Goal: Task Accomplishment & Management: Manage account settings

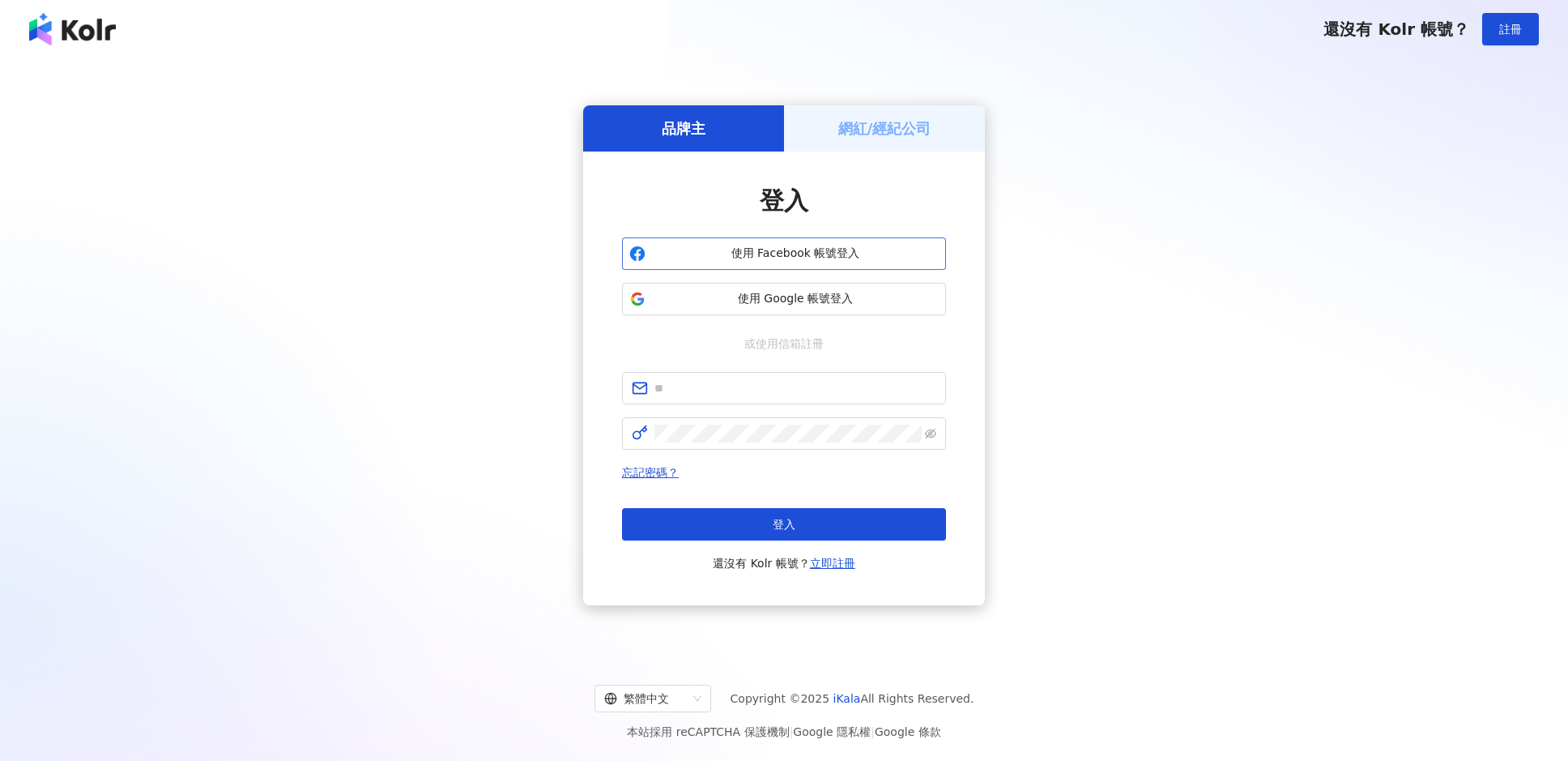
click at [759, 252] on span "使用 Facebook 帳號登入" at bounding box center [796, 254] width 287 height 16
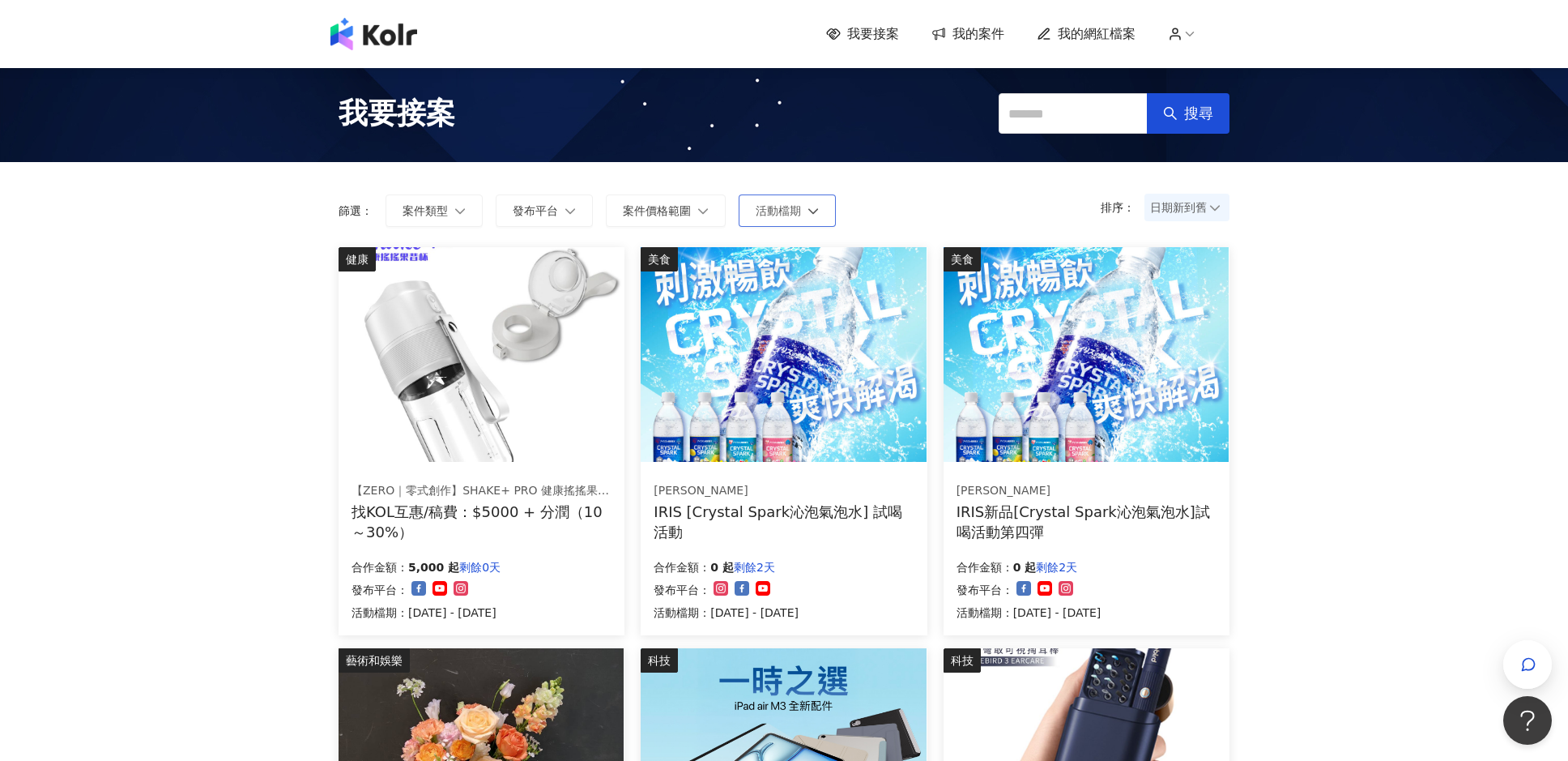
click at [825, 208] on button "活動檔期" at bounding box center [788, 211] width 97 height 32
click at [939, 200] on form "排序： 日期新到舊 篩選： 案件類型 發布平台 案件價格範圍 活動檔期 套用" at bounding box center [784, 211] width 891 height 32
click at [1192, 206] on span "日期新到舊" at bounding box center [1187, 208] width 74 height 24
click at [1184, 288] on div "日期新到舊" at bounding box center [1187, 297] width 59 height 18
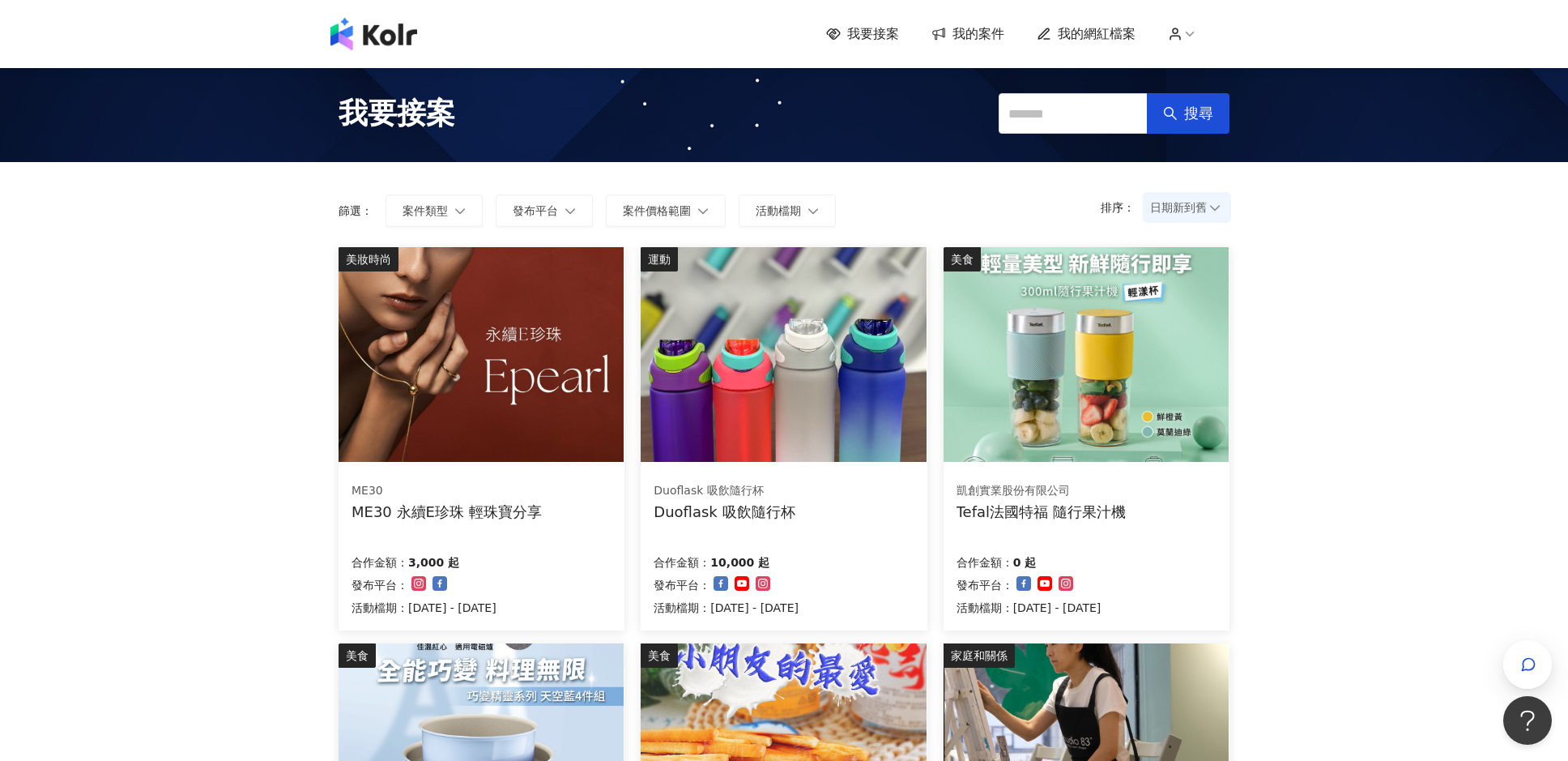
click at [752, 508] on div "Duoflask 吸飲隨行杯" at bounding box center [724, 511] width 141 height 20
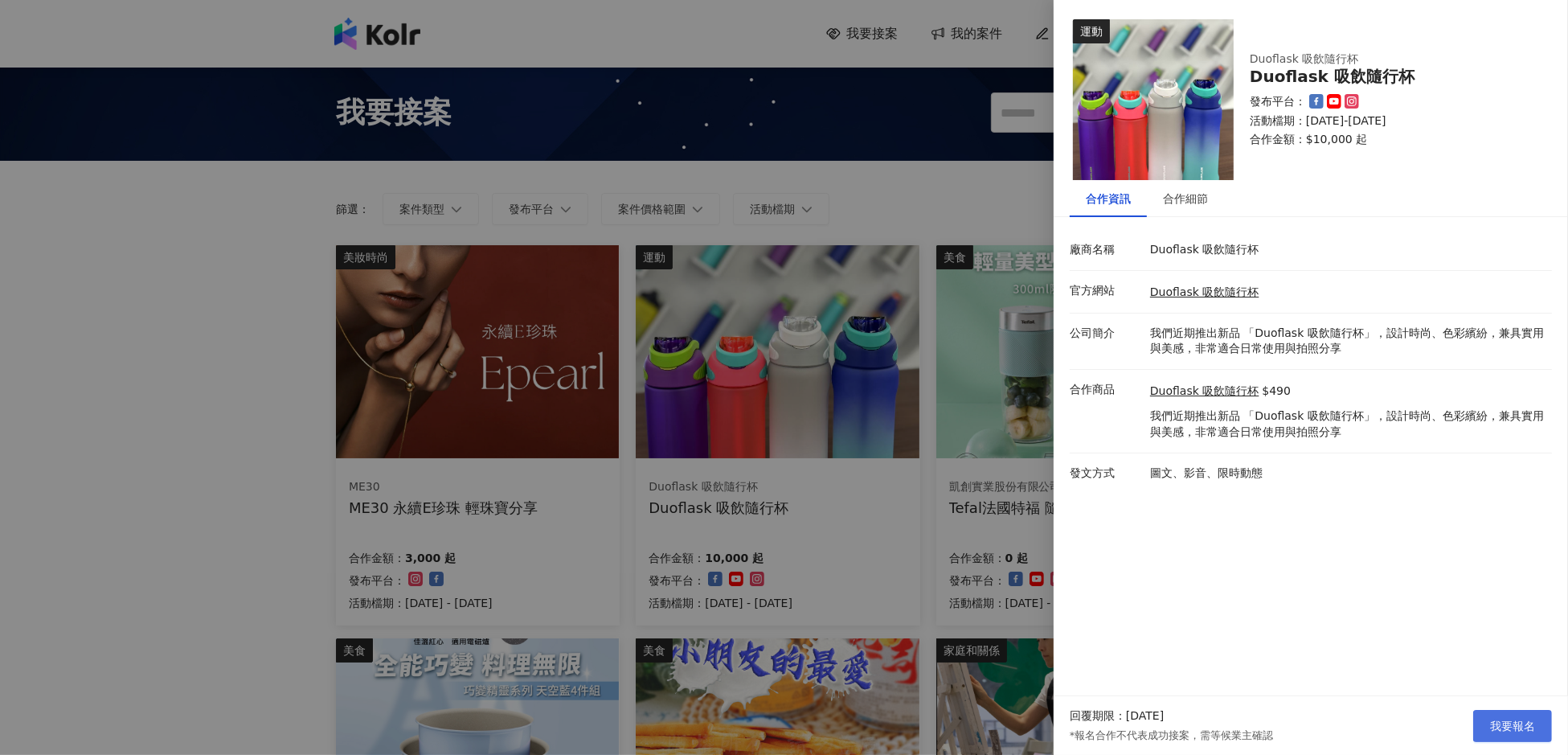
click at [1510, 715] on button "我要報名" at bounding box center [1513, 726] width 79 height 32
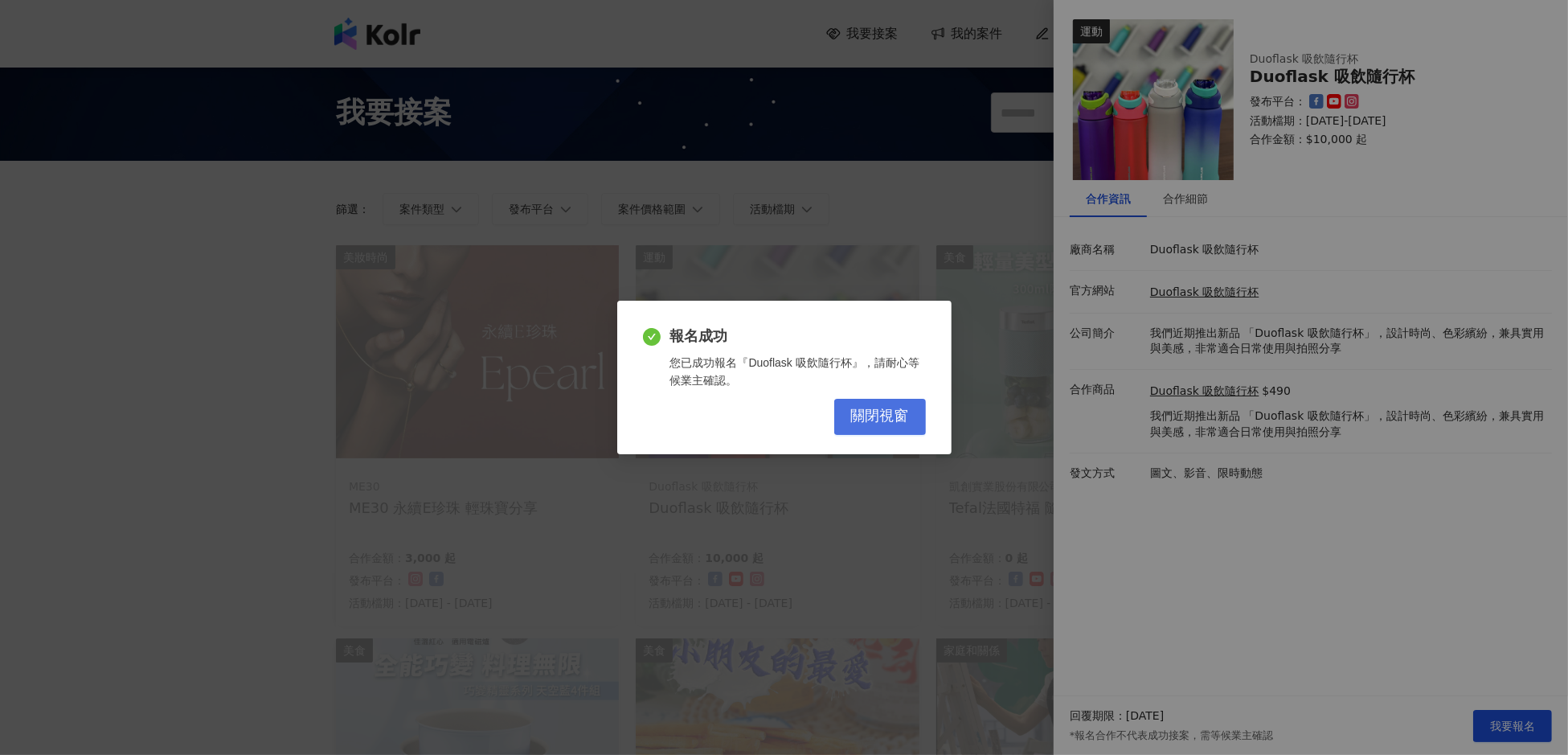
click at [880, 419] on span "關閉視窗" at bounding box center [881, 416] width 58 height 18
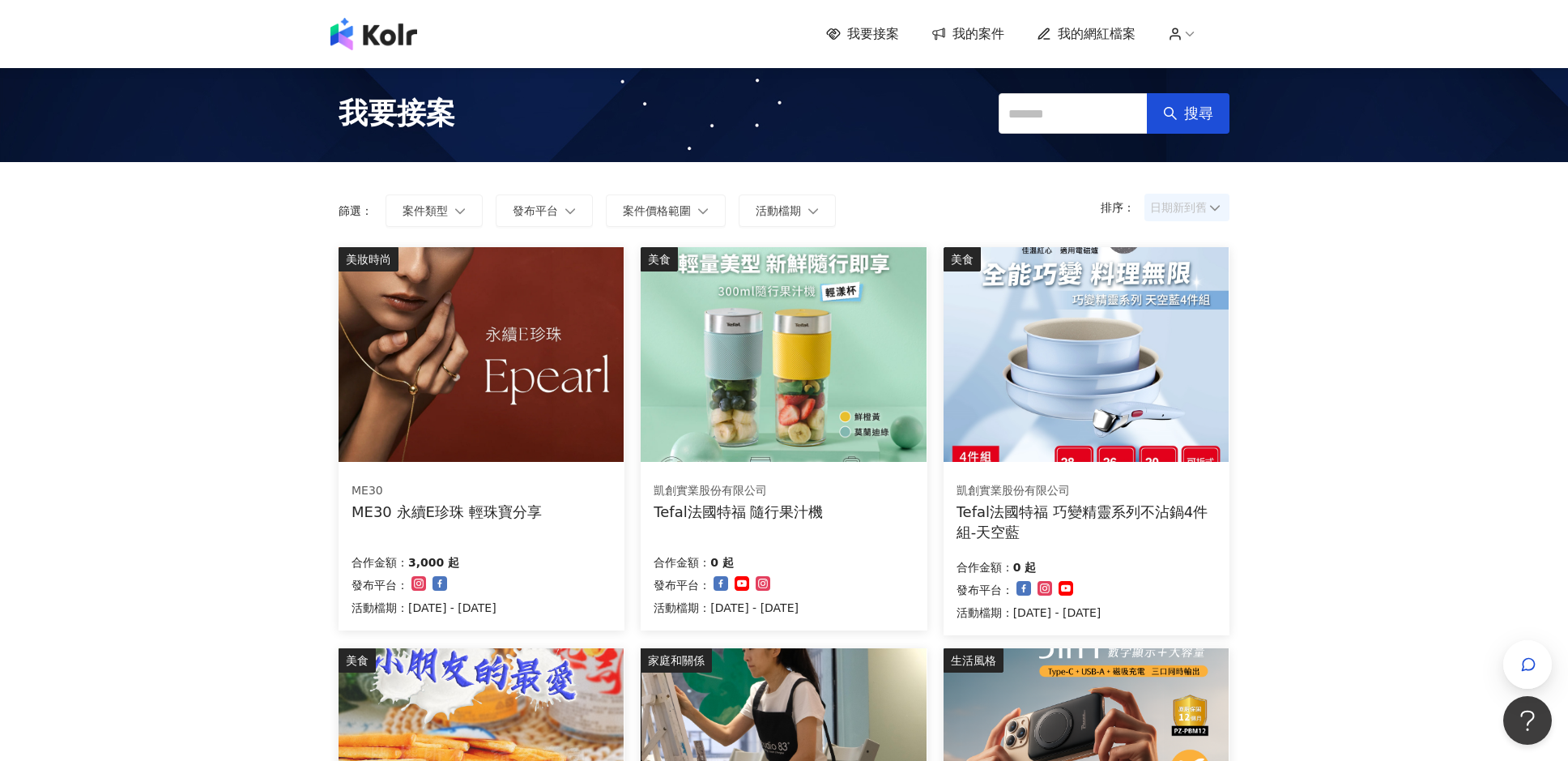
click at [1192, 203] on span "日期新到舊" at bounding box center [1187, 208] width 74 height 24
click at [1200, 292] on div "日期新到舊" at bounding box center [1187, 297] width 59 height 18
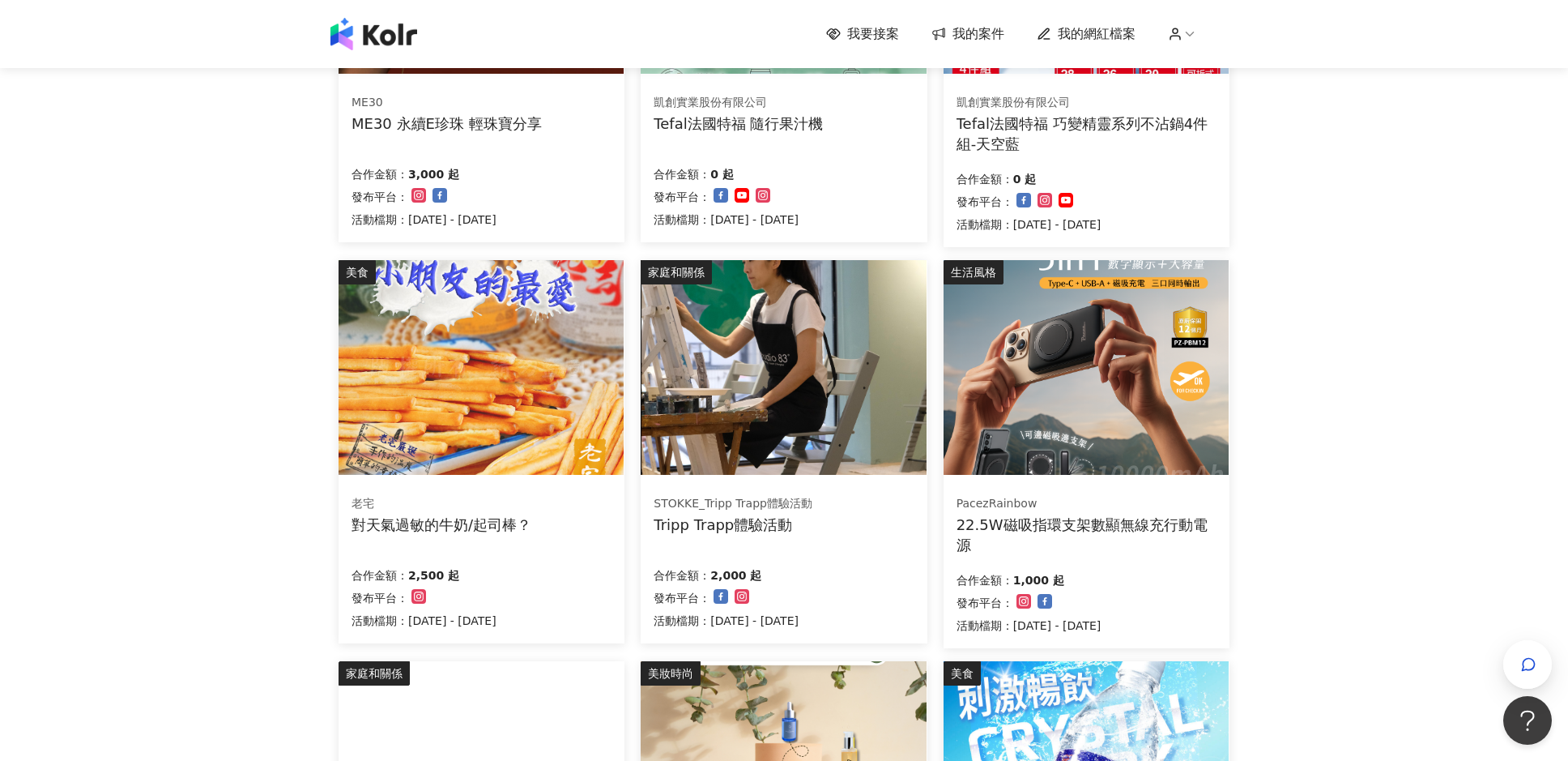
scroll to position [432, 0]
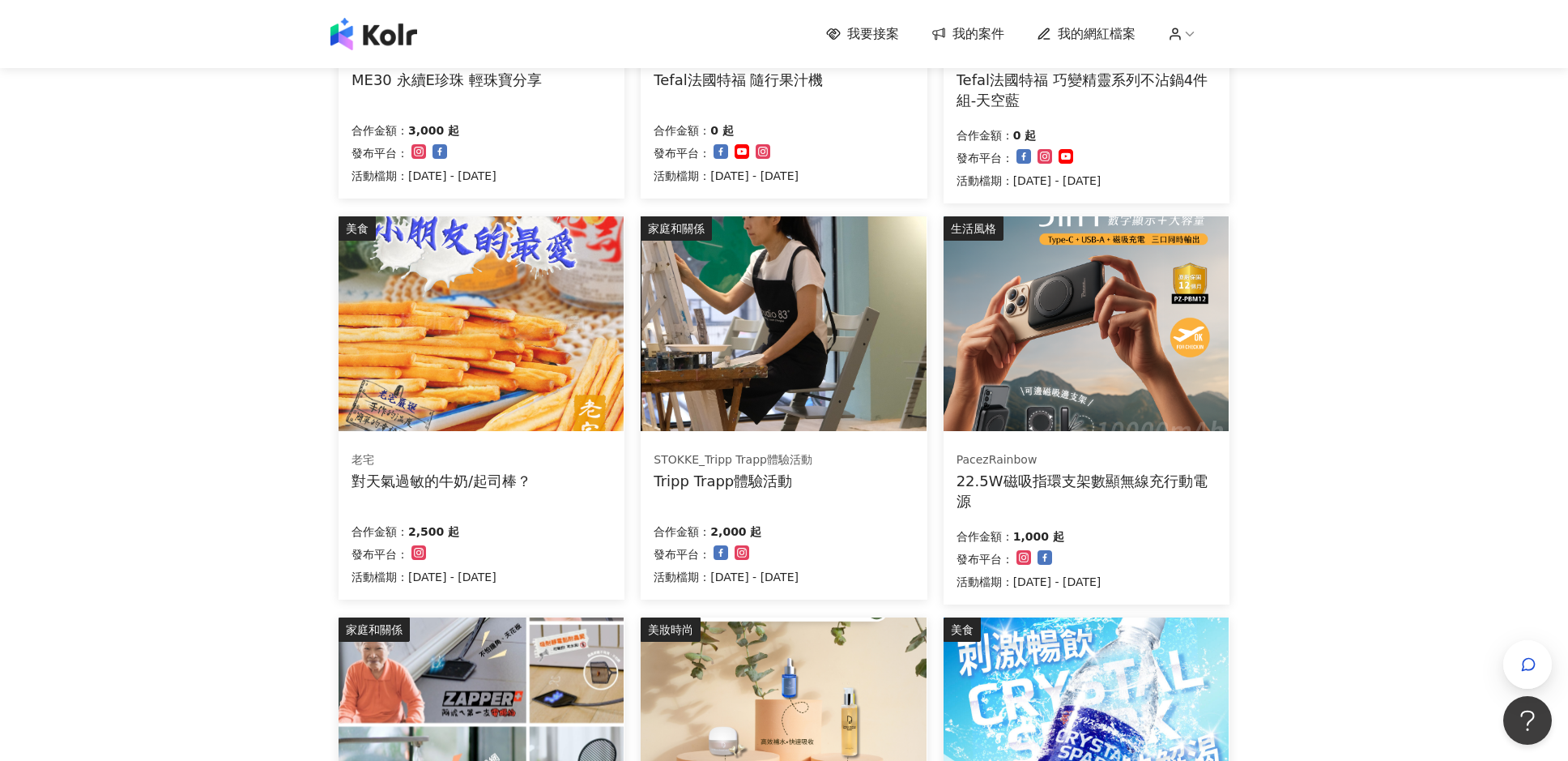
click at [1104, 484] on div "22.5W磁吸指環支架數顯無線充行動電源" at bounding box center [1086, 491] width 260 height 41
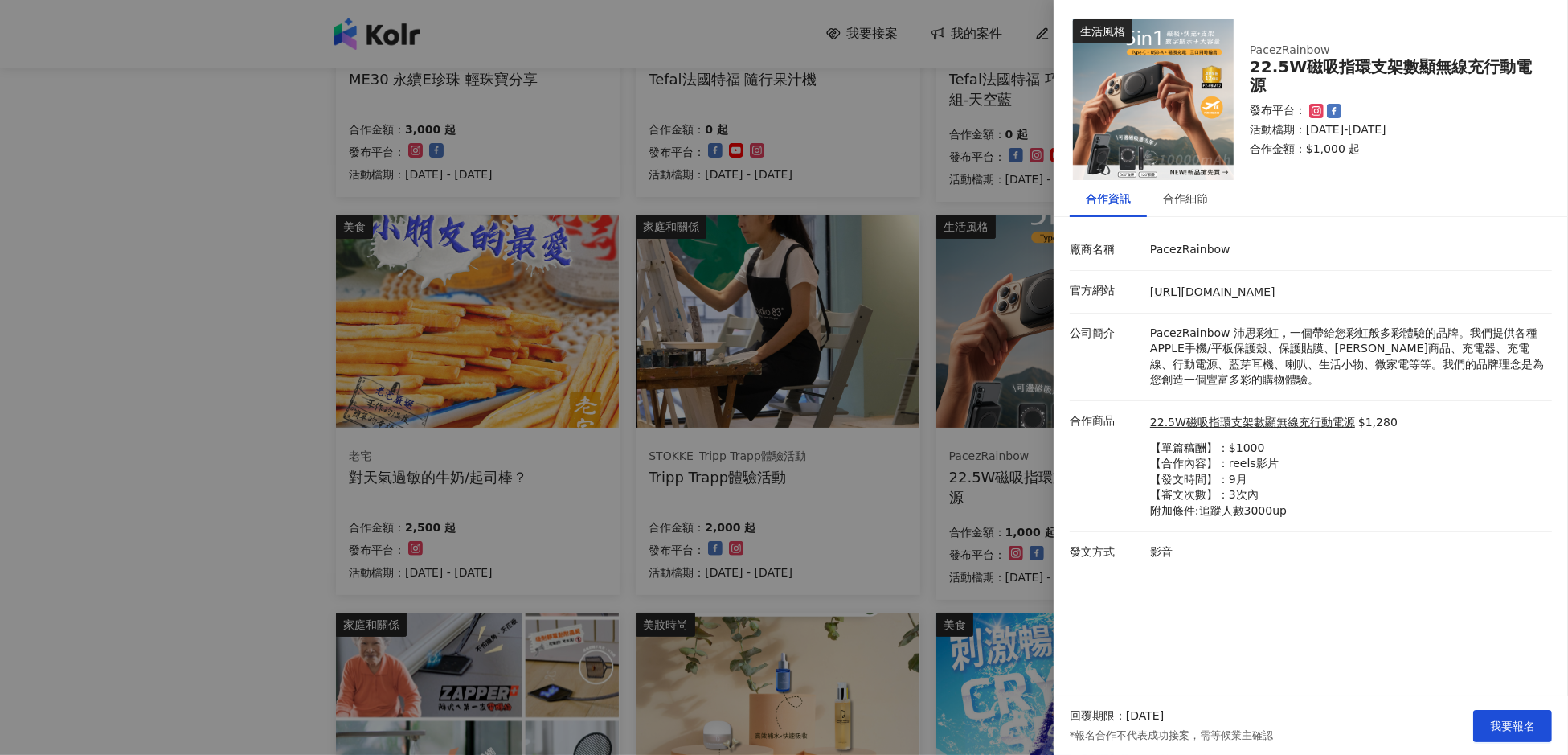
click at [929, 497] on div at bounding box center [784, 378] width 1568 height 755
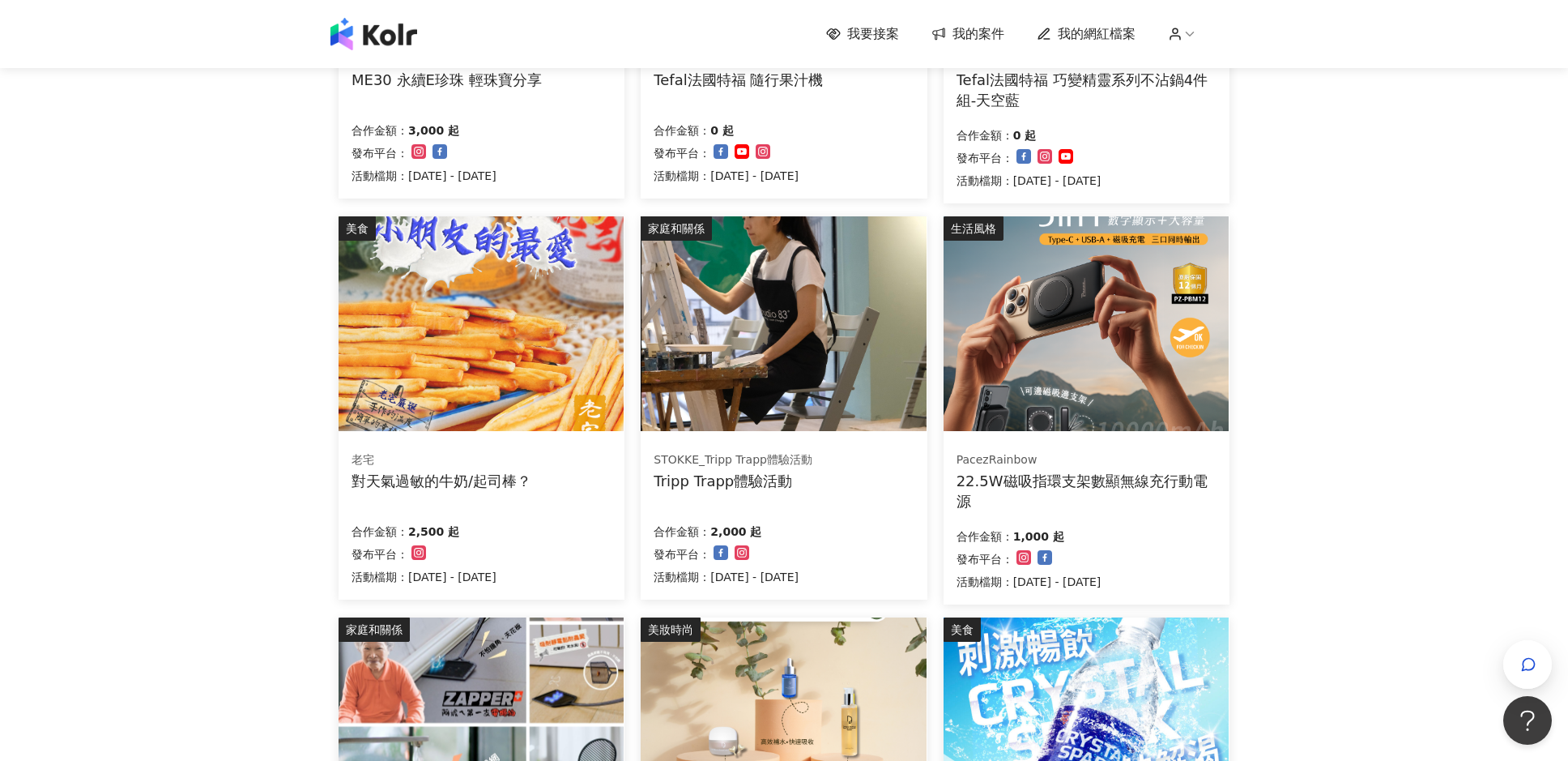
click at [527, 406] on img at bounding box center [481, 324] width 286 height 215
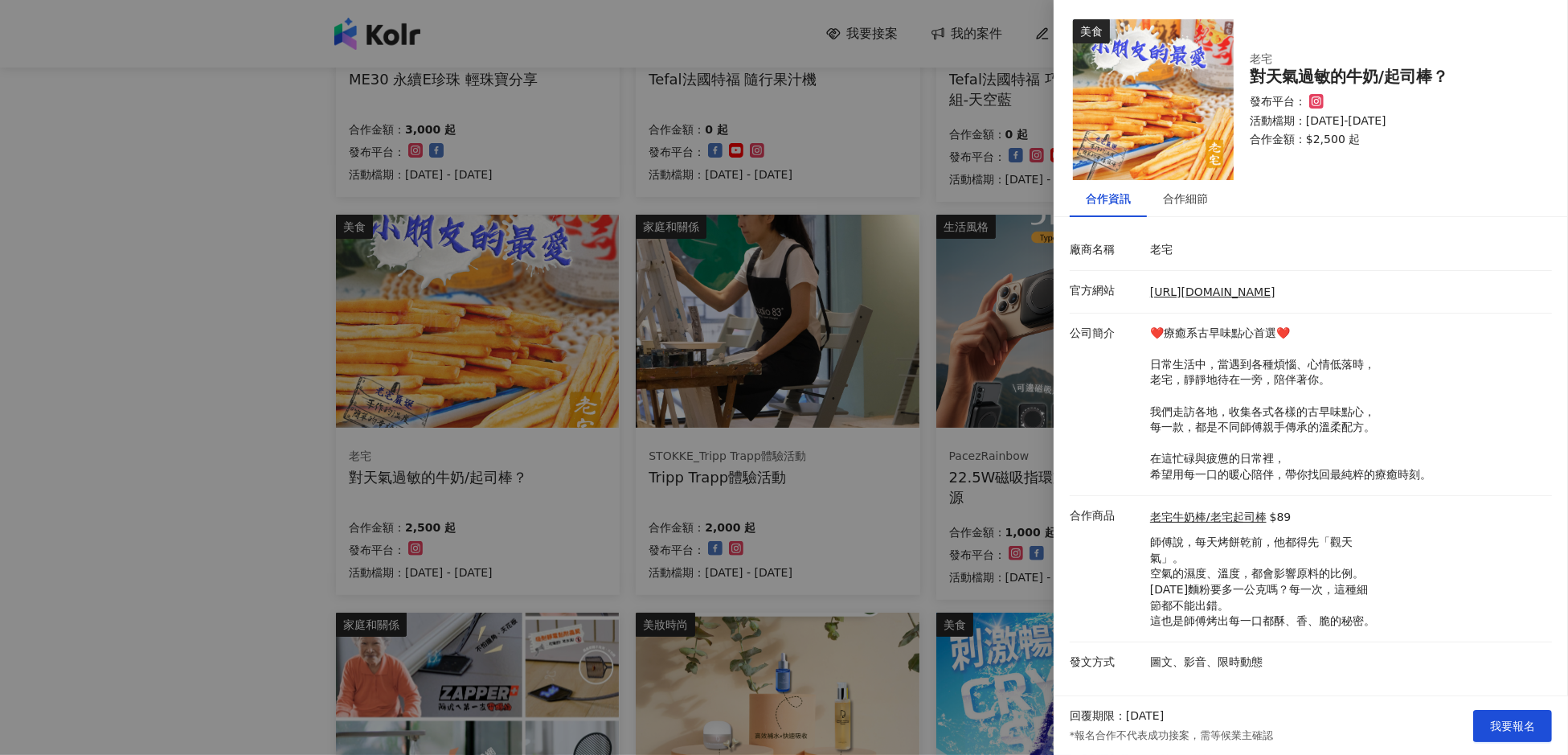
click at [930, 467] on div at bounding box center [784, 378] width 1568 height 755
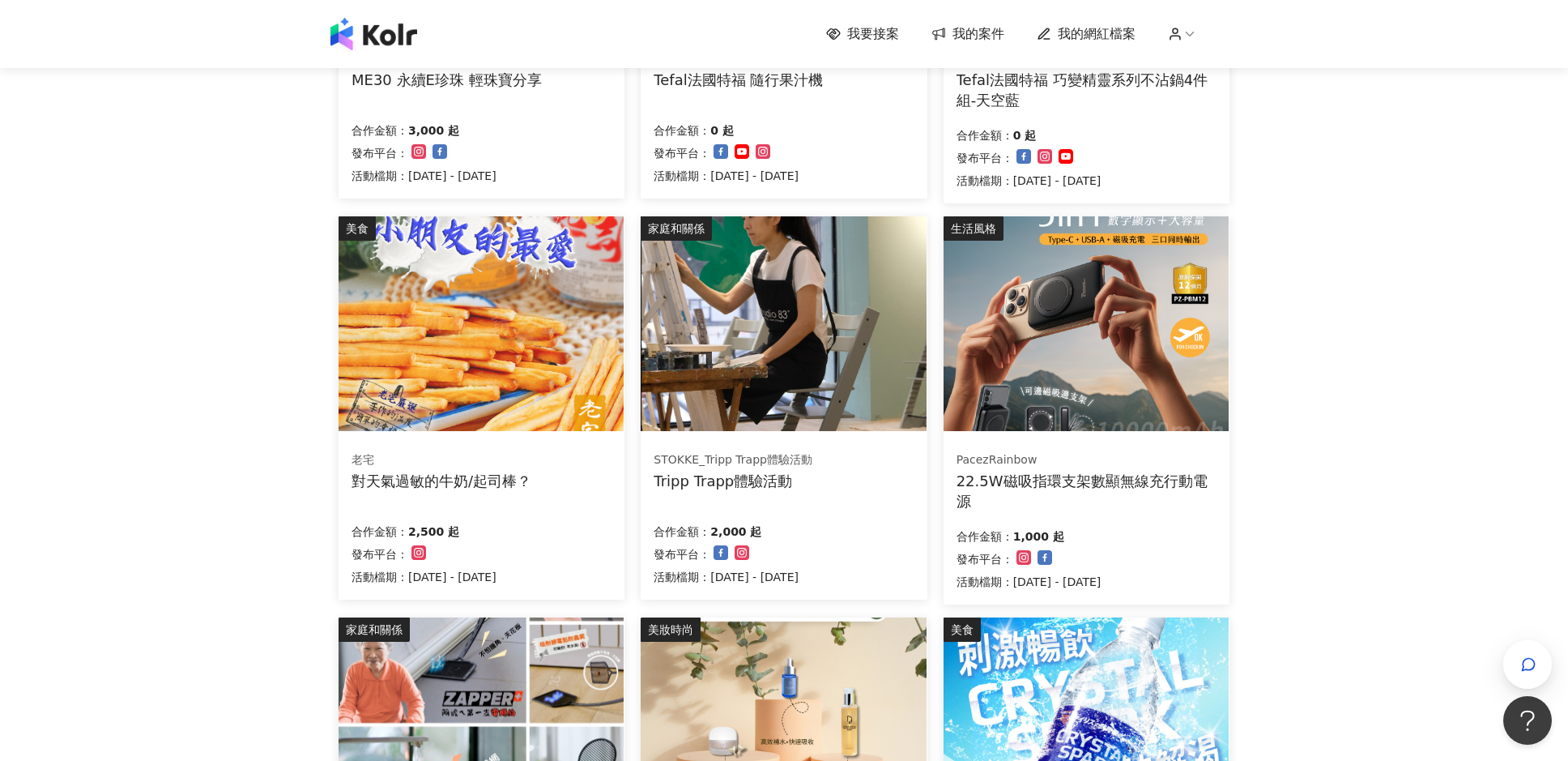
click at [1106, 37] on span "我的網紅檔案" at bounding box center [1097, 34] width 78 height 18
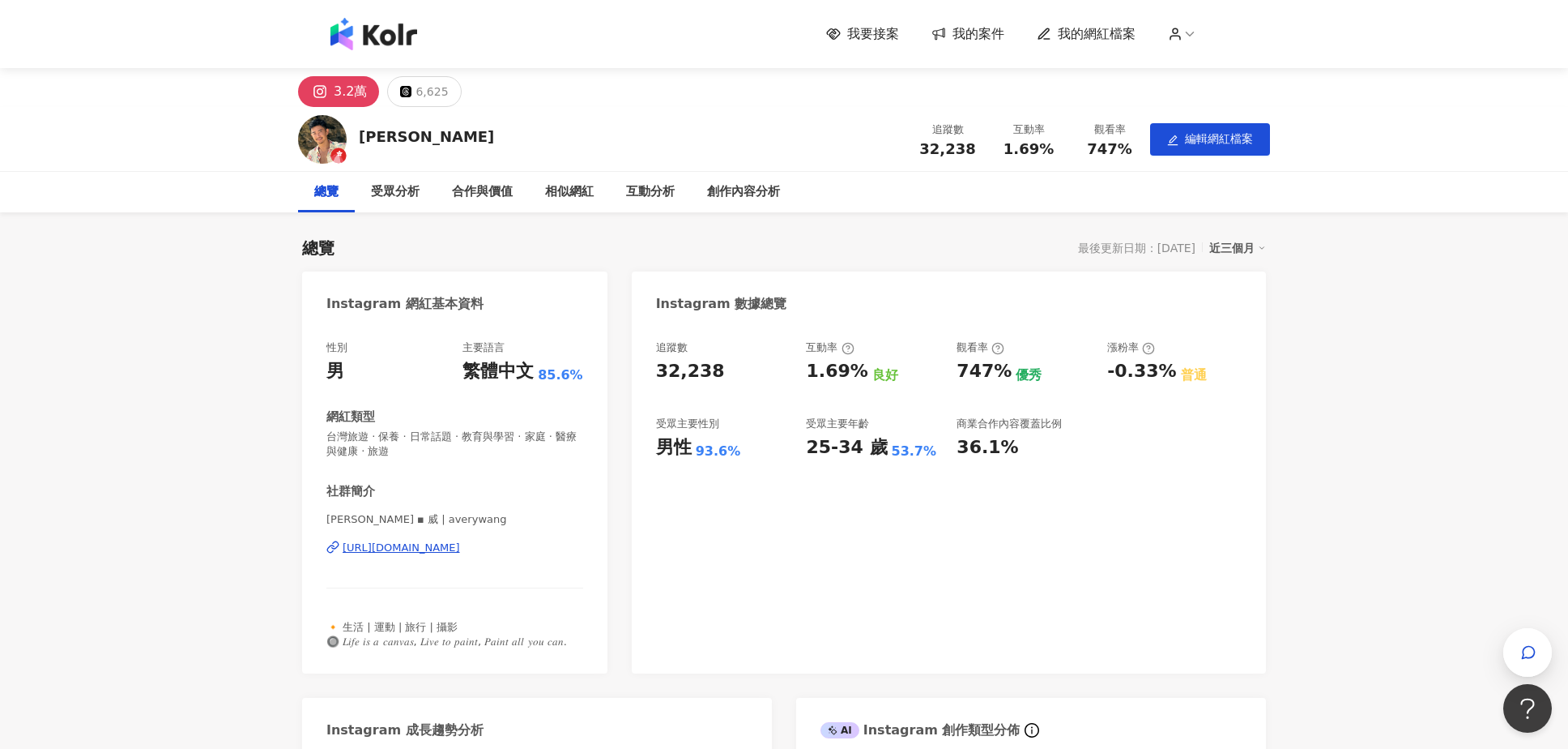
click at [990, 38] on span "我的案件" at bounding box center [978, 34] width 52 height 18
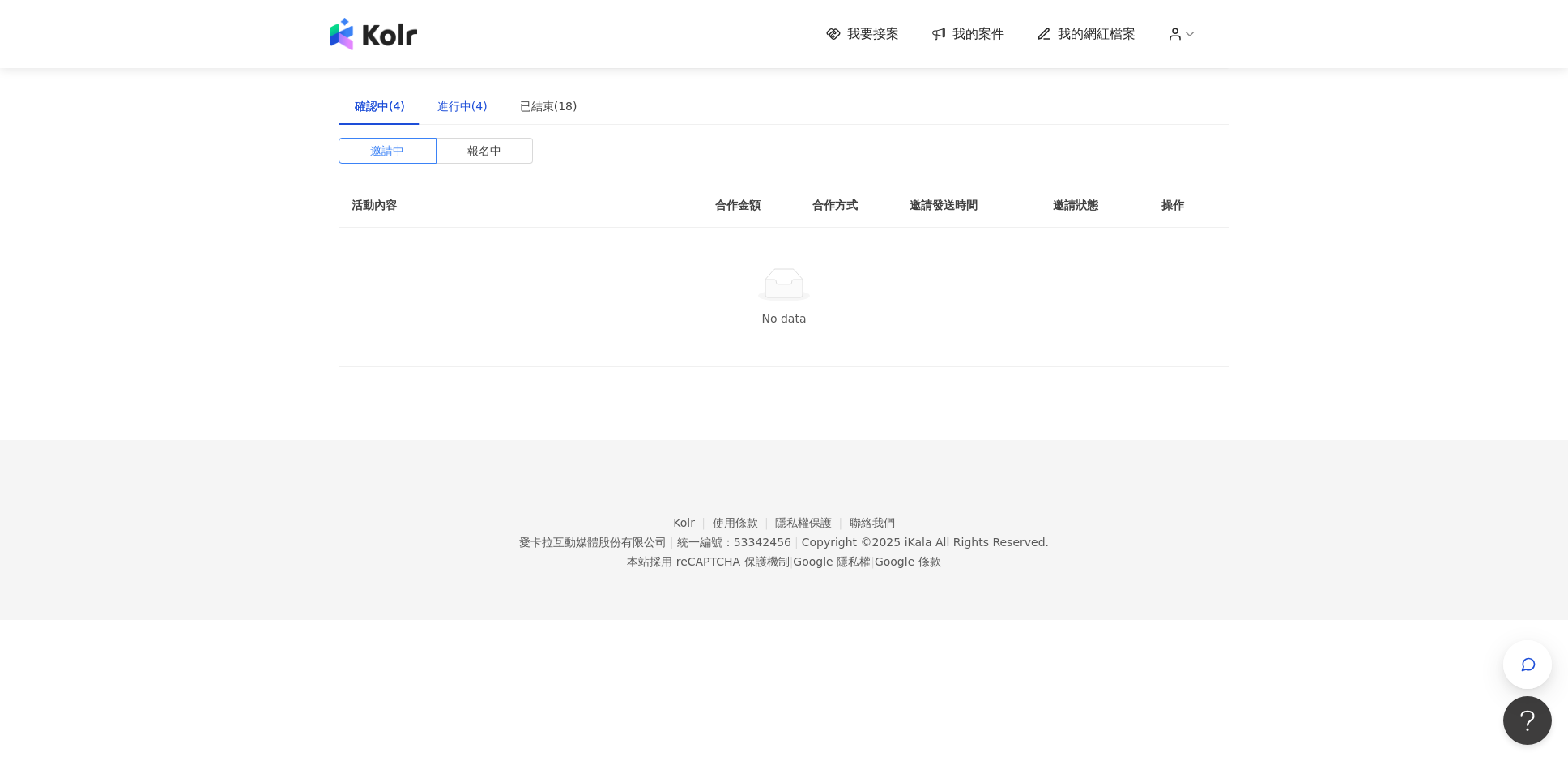
click at [453, 105] on div "進行中(4)" at bounding box center [462, 106] width 50 height 18
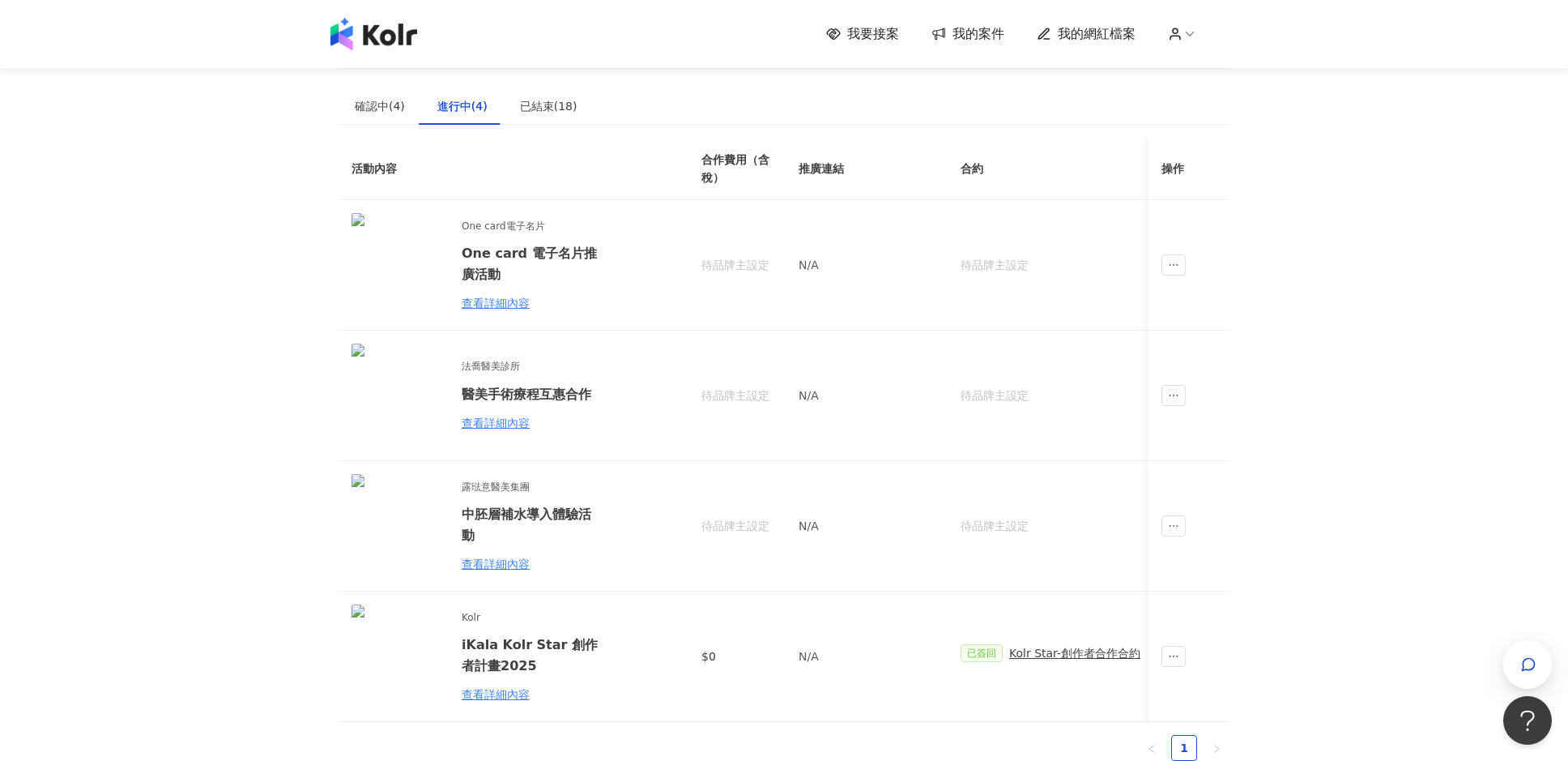
click at [1194, 34] on polyline at bounding box center [1190, 34] width 7 height 4
click at [1182, 34] on icon at bounding box center [1175, 34] width 15 height 15
